Goal: Obtain resource: Download file/media

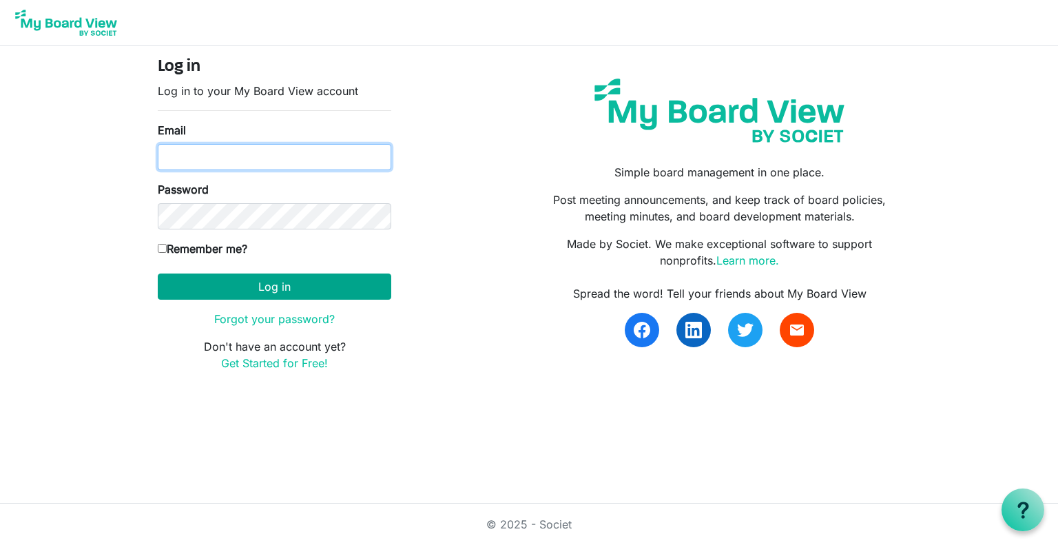
type input "[EMAIL_ADDRESS][DOMAIN_NAME]"
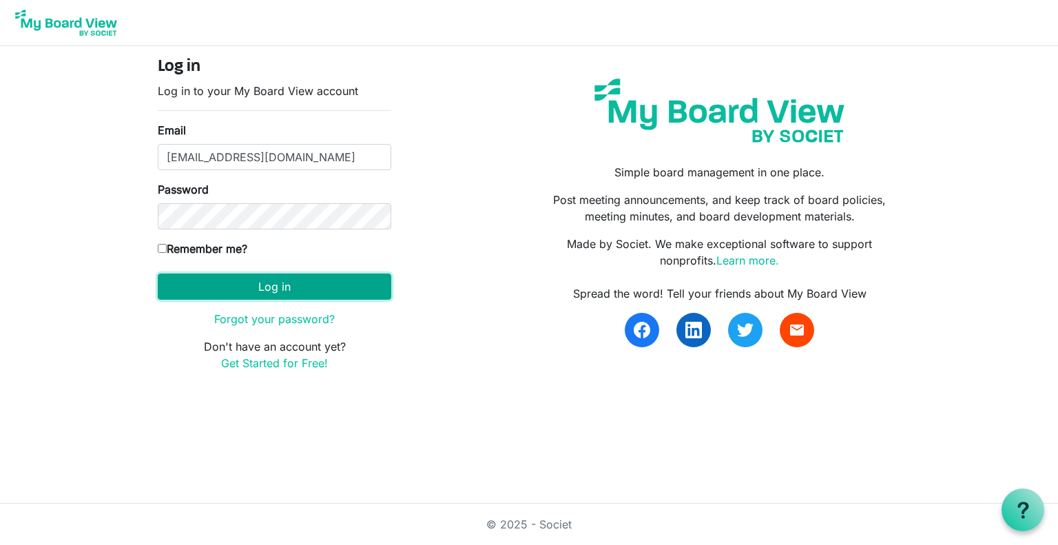
click at [284, 289] on button "Log in" at bounding box center [274, 286] width 233 height 26
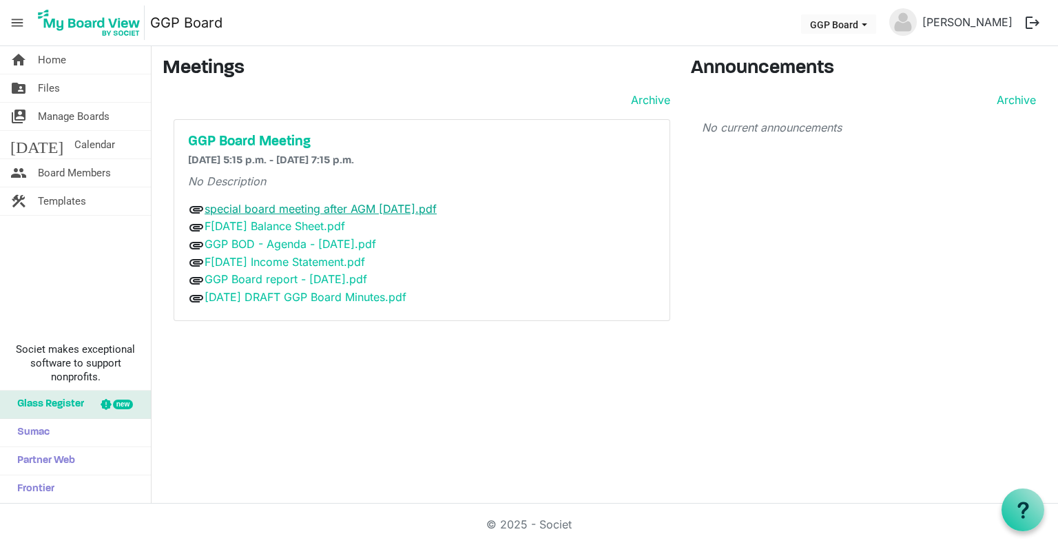
click at [437, 206] on link "special board meeting after AGM [DATE].pdf" at bounding box center [321, 209] width 232 height 14
click at [345, 227] on link "F[DATE] Balance Sheet.pdf" at bounding box center [275, 226] width 140 height 14
click at [1036, 20] on button "logout" at bounding box center [1032, 22] width 29 height 29
